Goal: Find contact information: Obtain details needed to contact an individual or organization

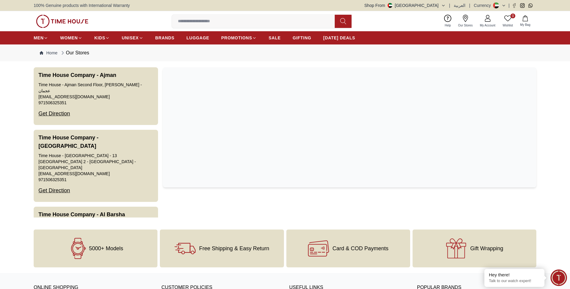
click at [67, 21] on img at bounding box center [62, 21] width 52 height 13
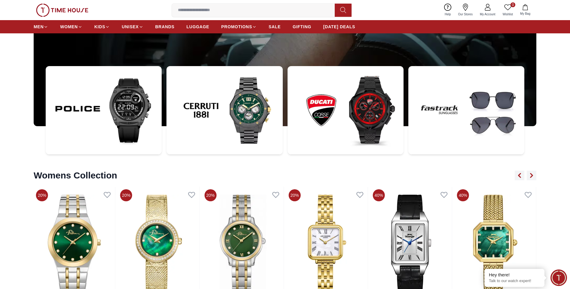
scroll to position [2546, 0]
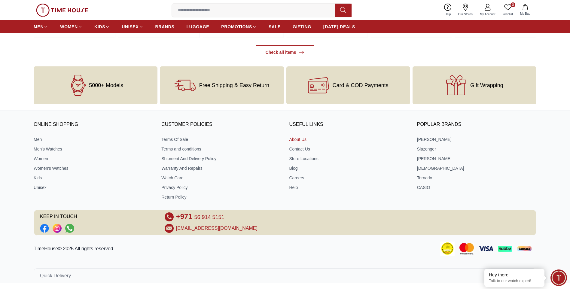
click at [298, 140] on link "About Us" at bounding box center [348, 139] width 119 height 6
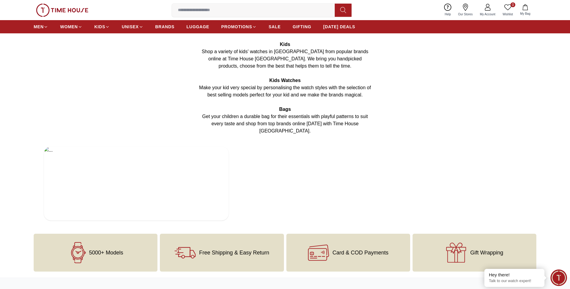
scroll to position [1112, 0]
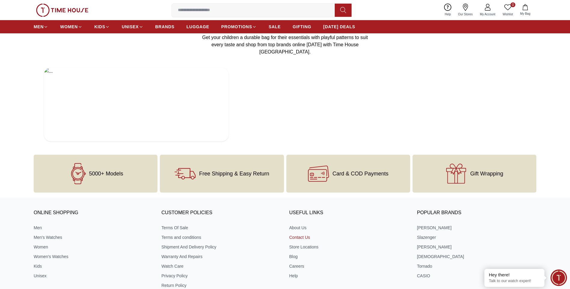
click at [302, 234] on link "Contact Us" at bounding box center [348, 237] width 119 height 6
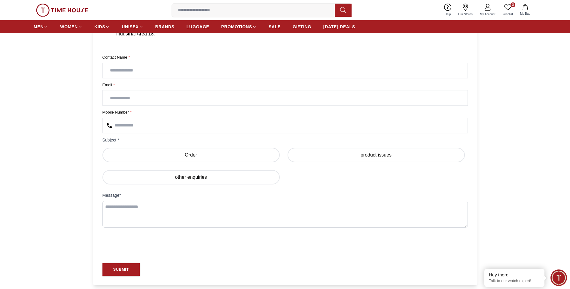
scroll to position [60, 0]
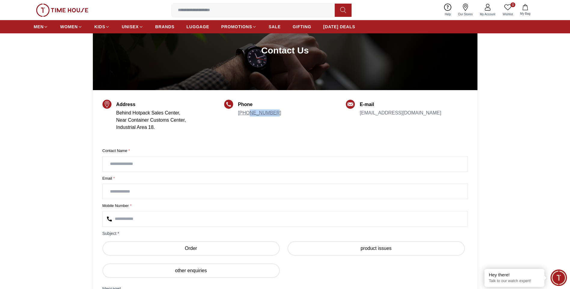
drag, startPoint x: 273, startPoint y: 111, endPoint x: 249, endPoint y: 111, distance: 24.6
click at [248, 111] on div "Phone [PHONE_NUMBER]" at bounding box center [285, 118] width 122 height 35
copy link "569145151"
click at [321, 134] on div "Phone [PHONE_NUMBER]" at bounding box center [285, 118] width 122 height 35
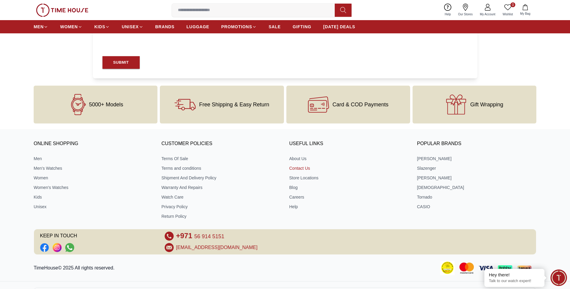
scroll to position [380, 0]
